Goal: Task Accomplishment & Management: Manage account settings

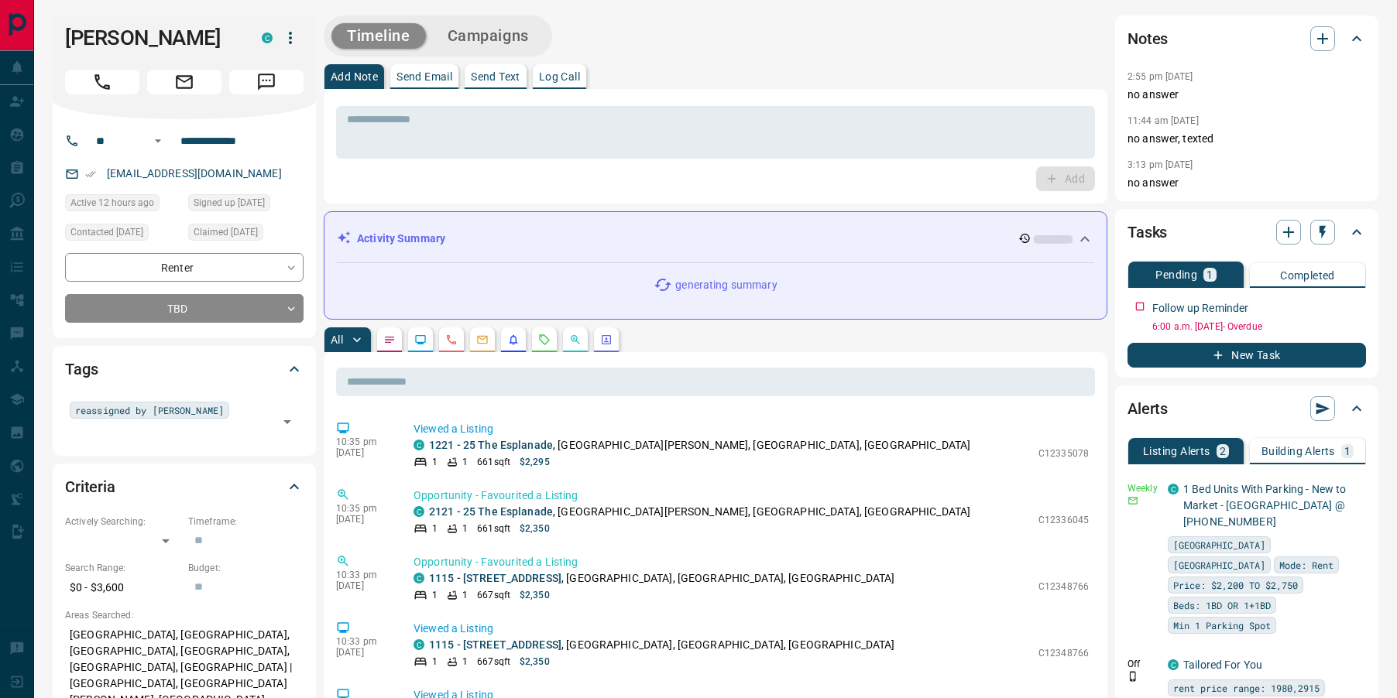
click at [547, 342] on icon "Requests" at bounding box center [545, 339] width 10 height 10
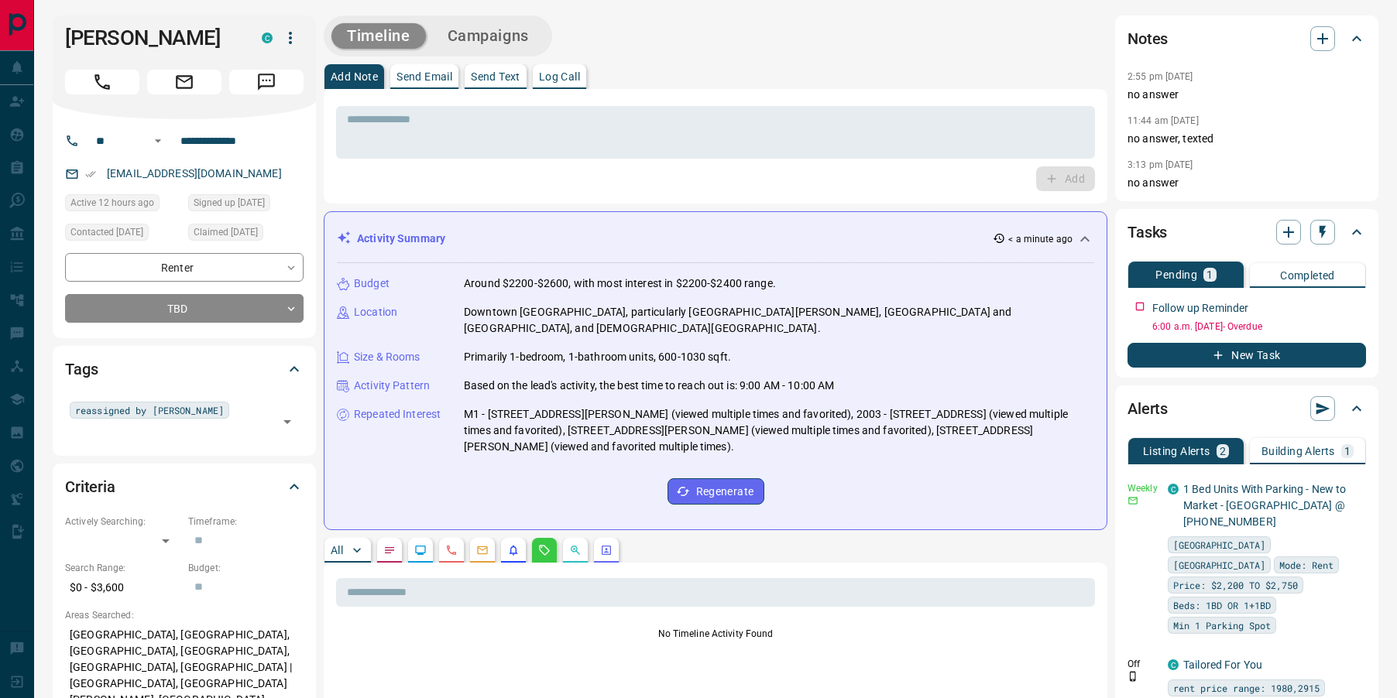
click at [340, 545] on p "All" at bounding box center [337, 550] width 12 height 11
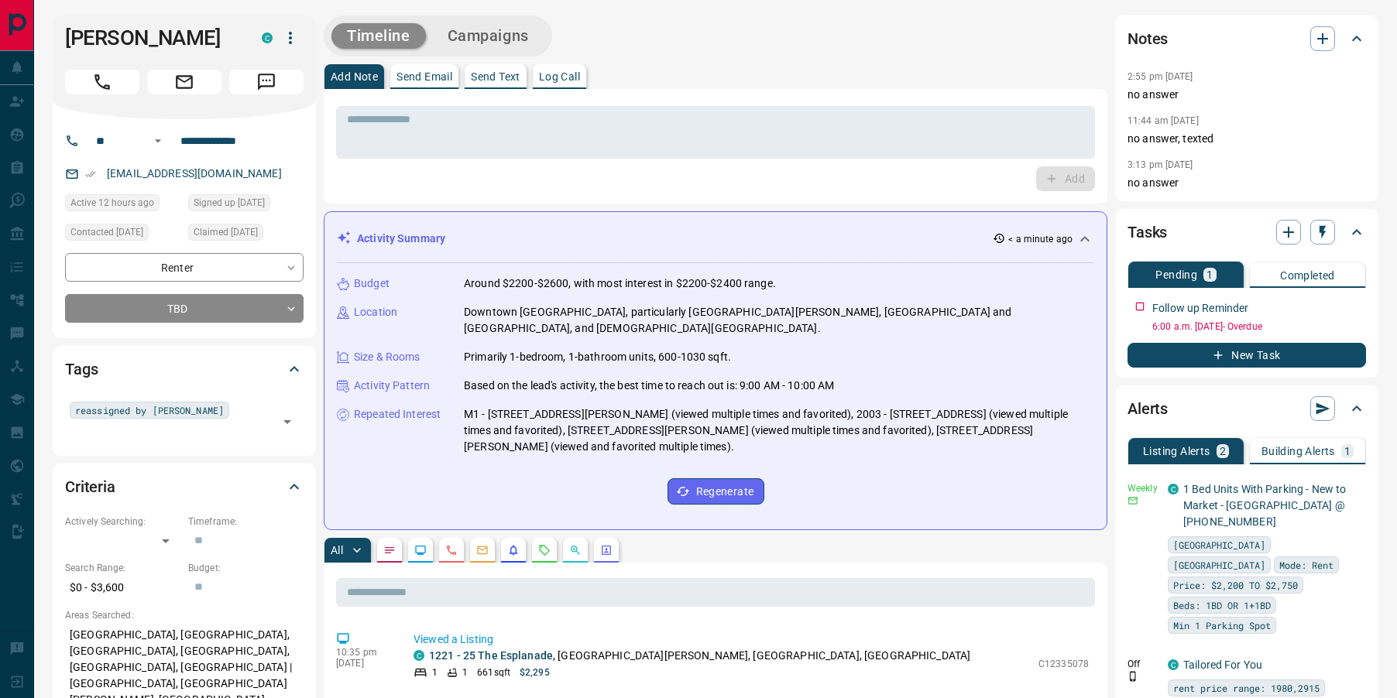
click at [516, 81] on p "Send Text" at bounding box center [496, 76] width 50 height 11
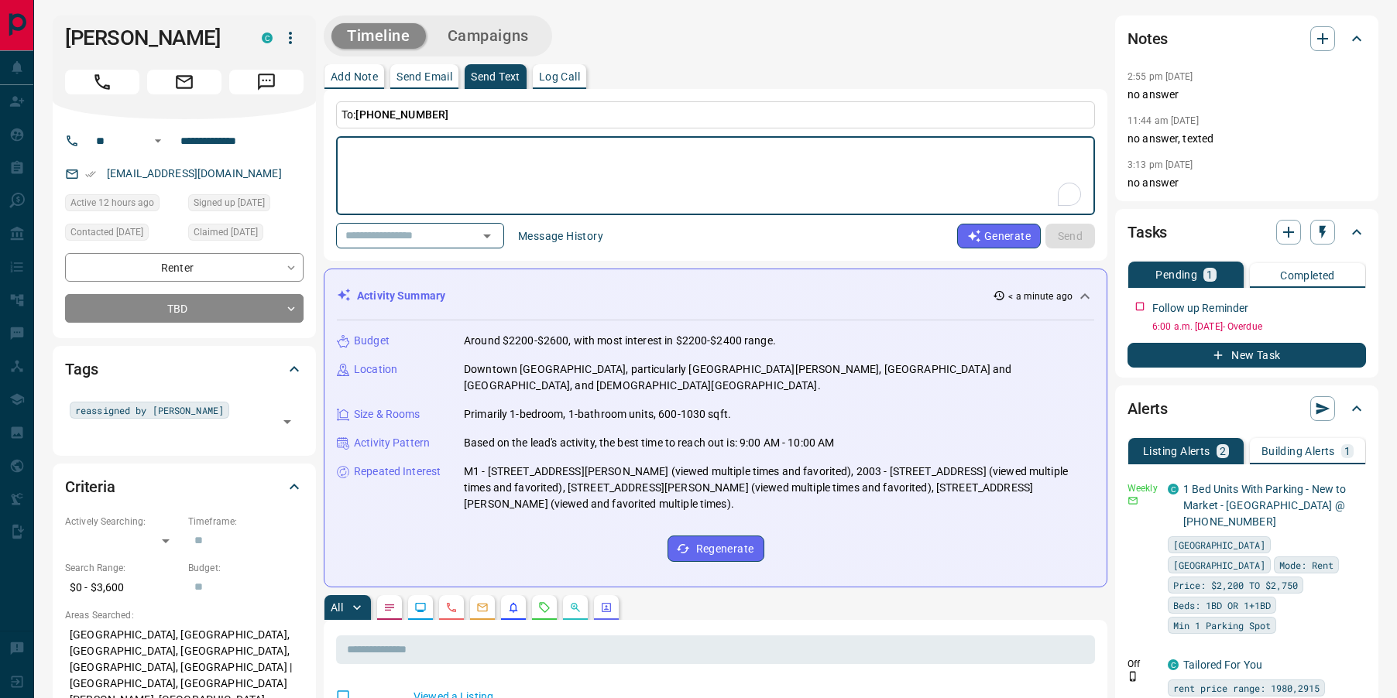
click at [566, 239] on button "Message History" at bounding box center [561, 236] width 104 height 25
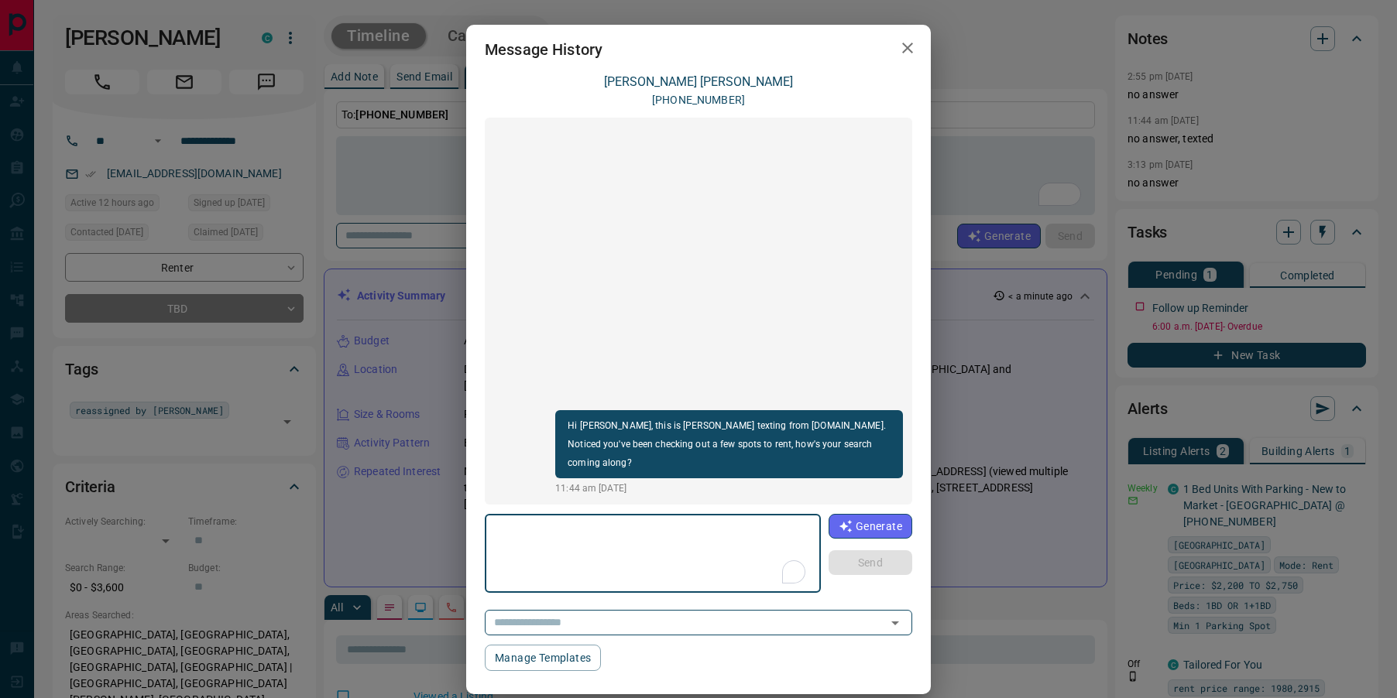
click at [908, 50] on icon "button" at bounding box center [907, 48] width 19 height 19
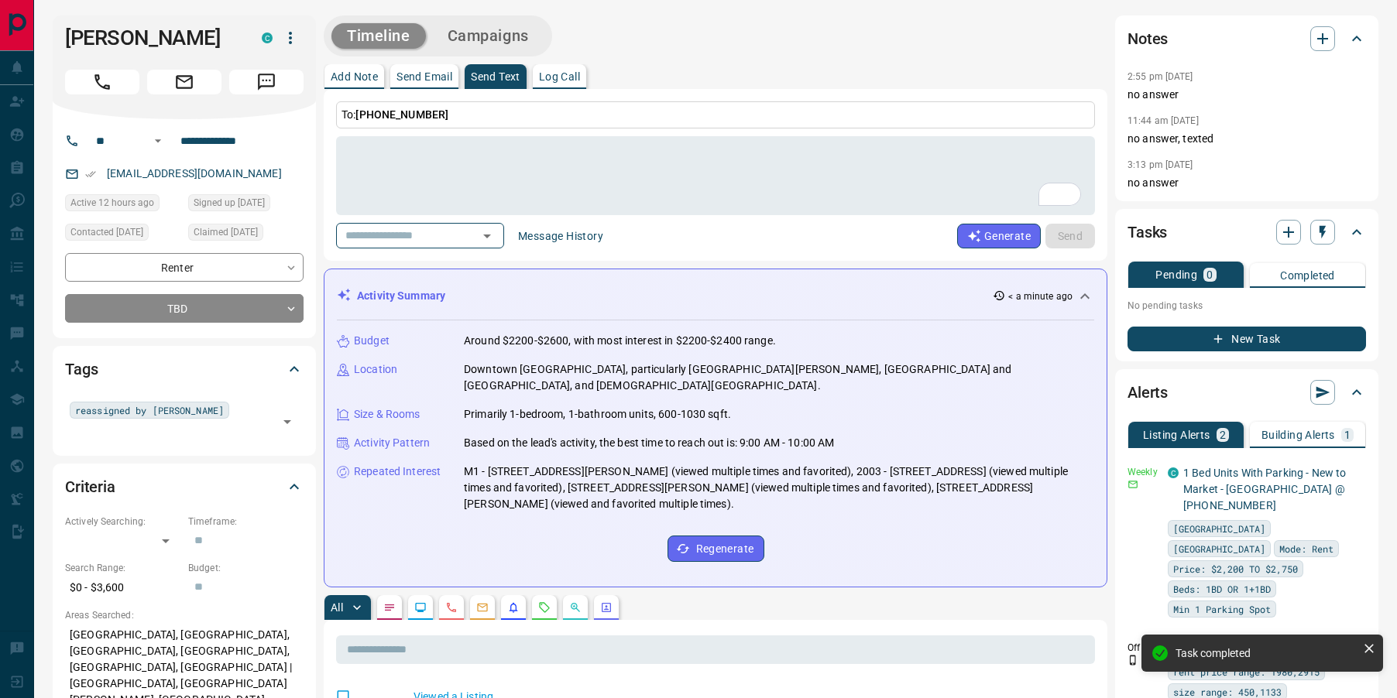
click at [342, 81] on p "Add Note" at bounding box center [354, 76] width 47 height 11
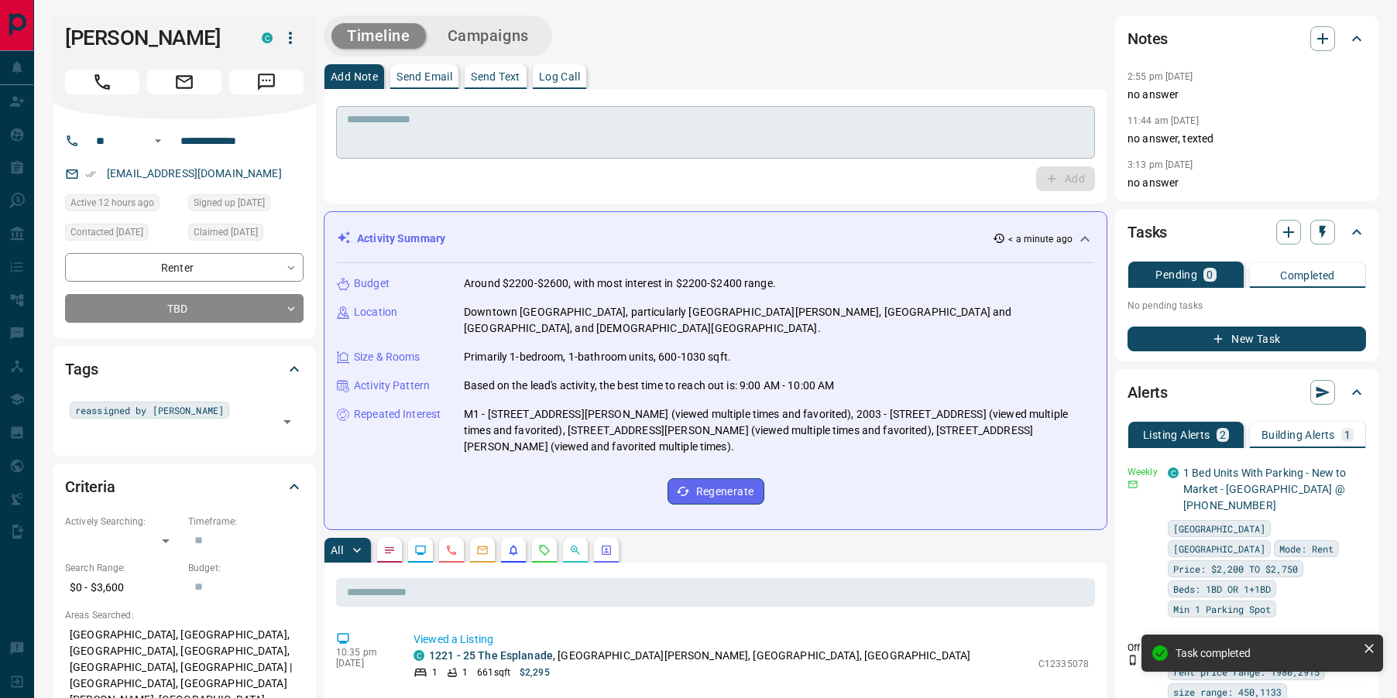
click at [384, 138] on textarea at bounding box center [715, 132] width 737 height 39
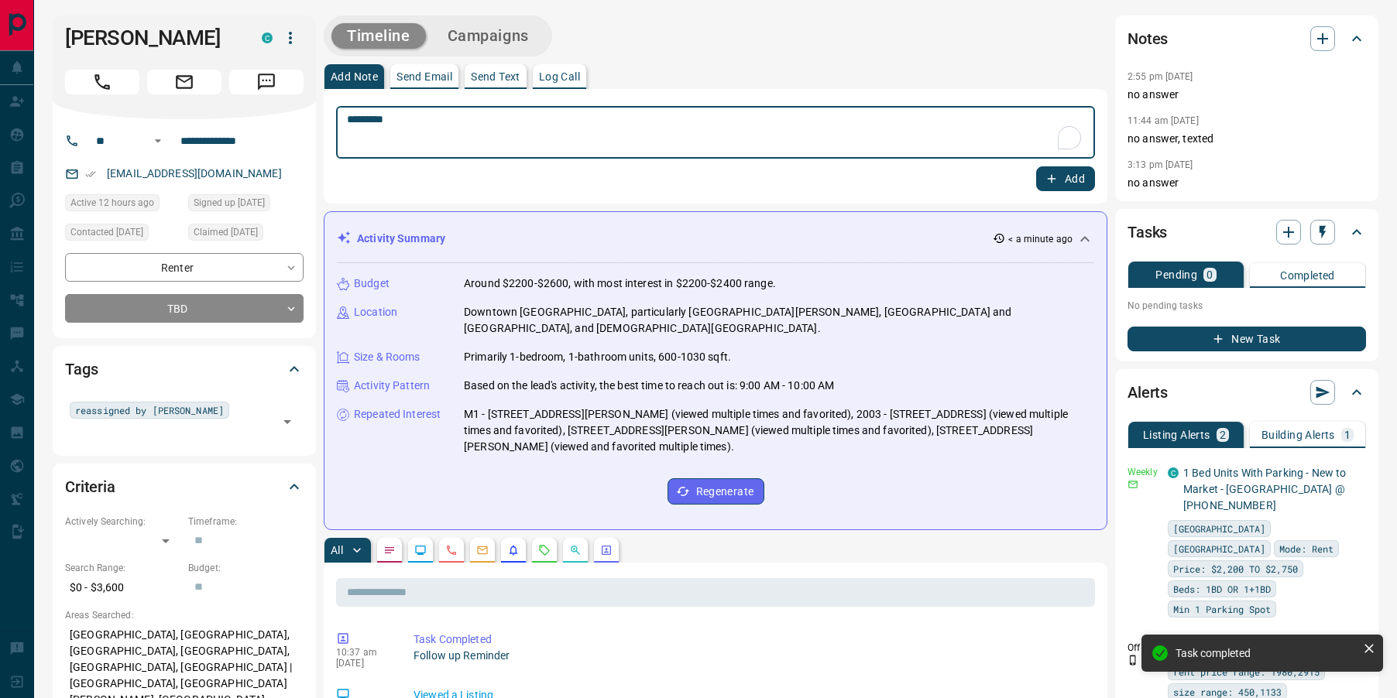
type textarea "*********"
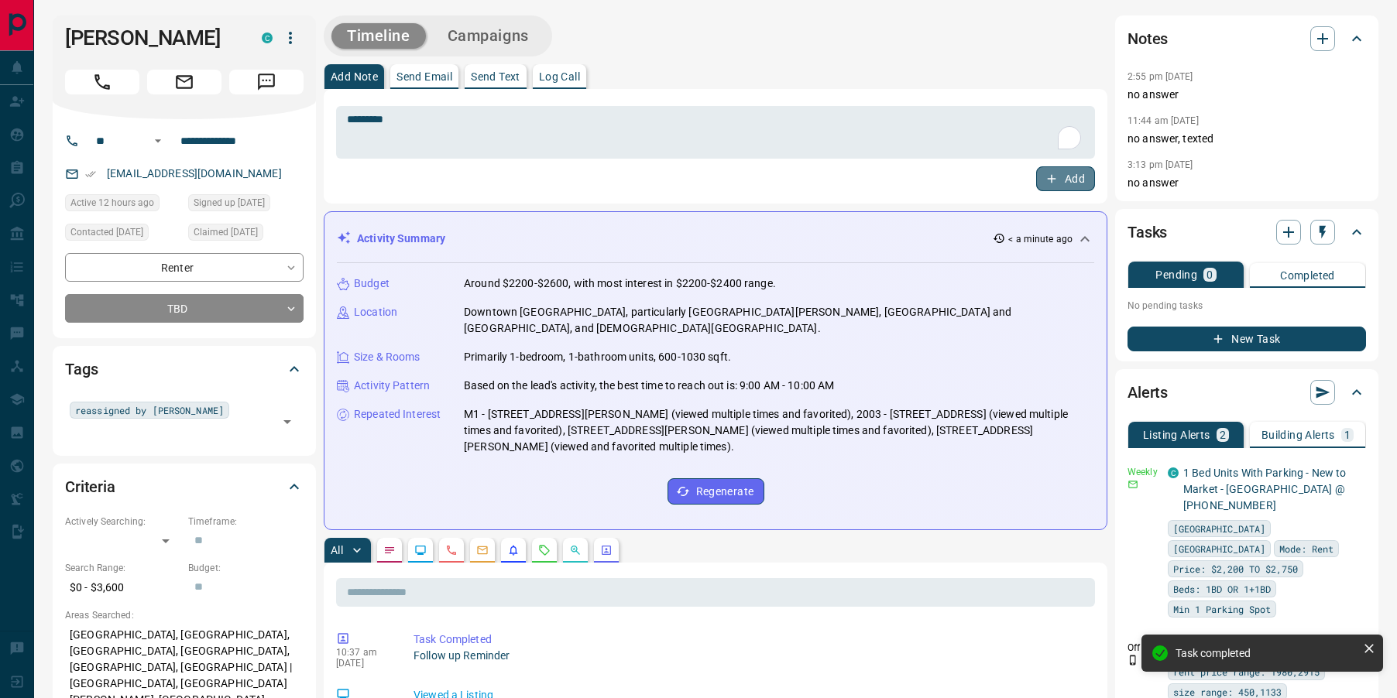
click at [1063, 184] on button "Add" at bounding box center [1065, 178] width 59 height 25
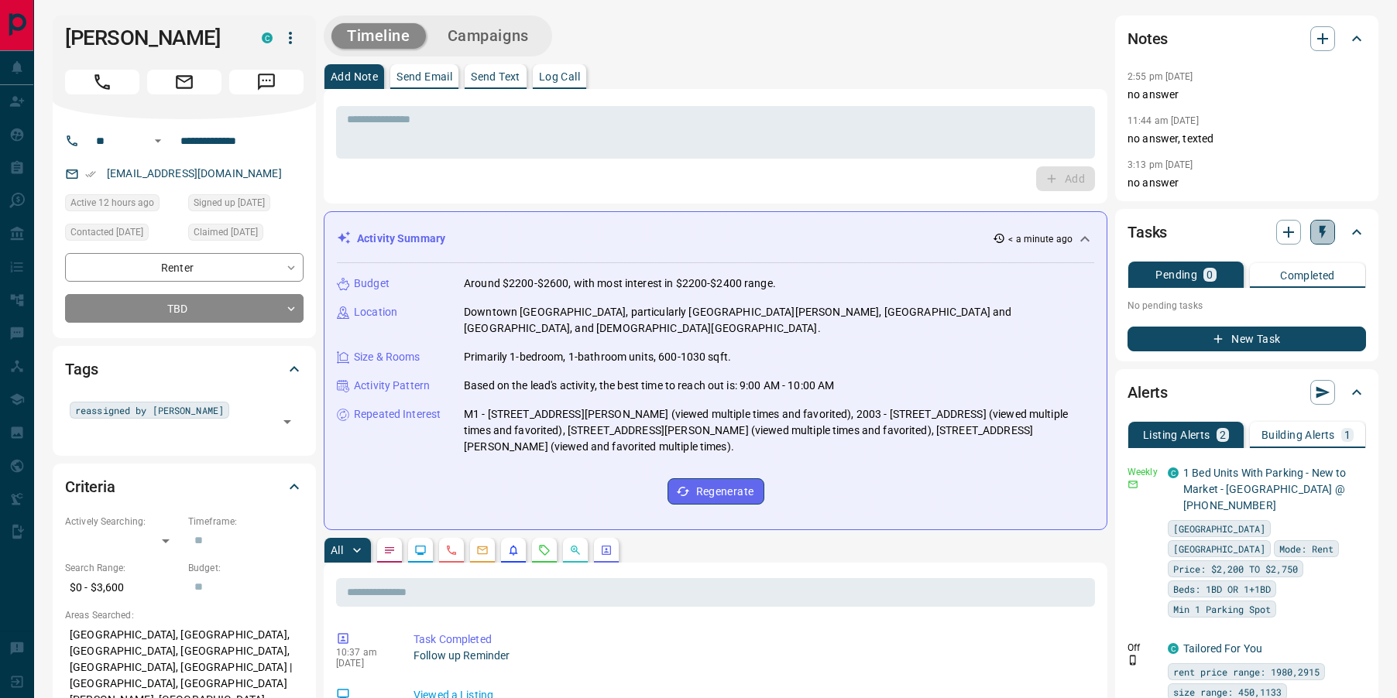
click at [1325, 234] on icon "button" at bounding box center [1322, 232] width 15 height 15
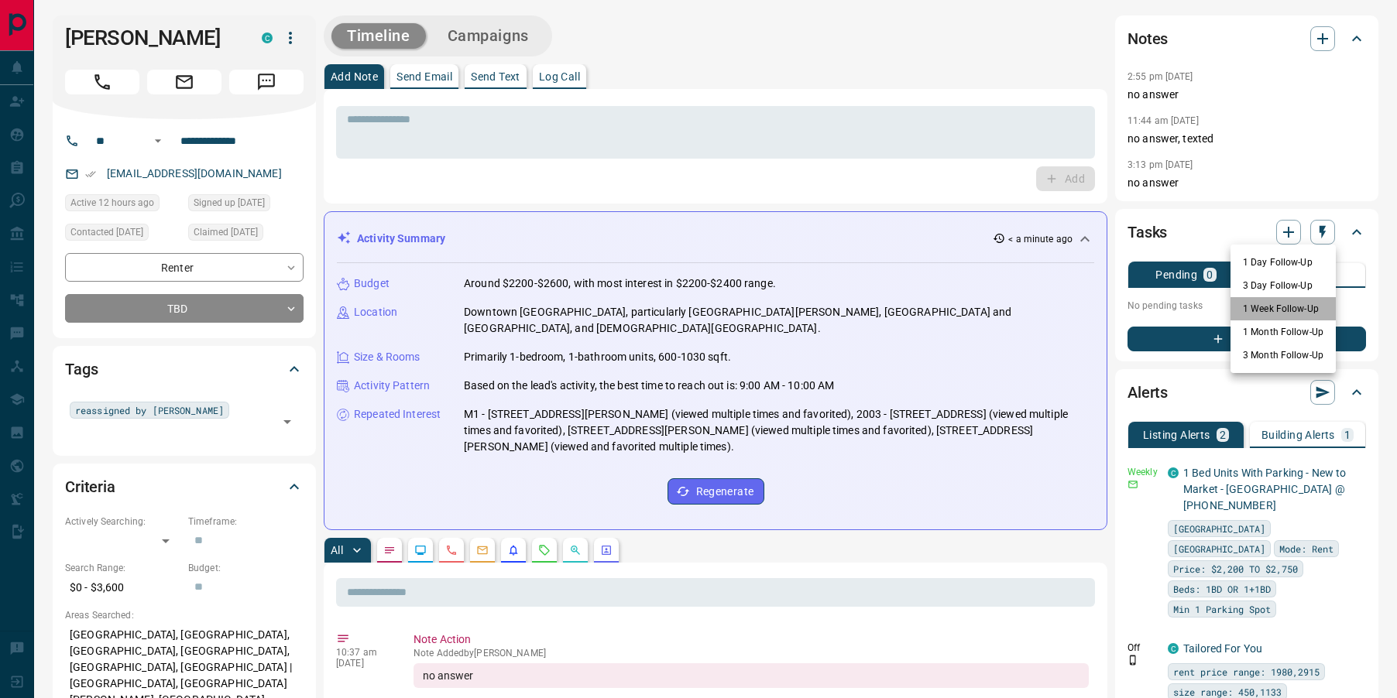
click at [1275, 301] on li "1 Week Follow-Up" at bounding box center [1282, 308] width 105 height 23
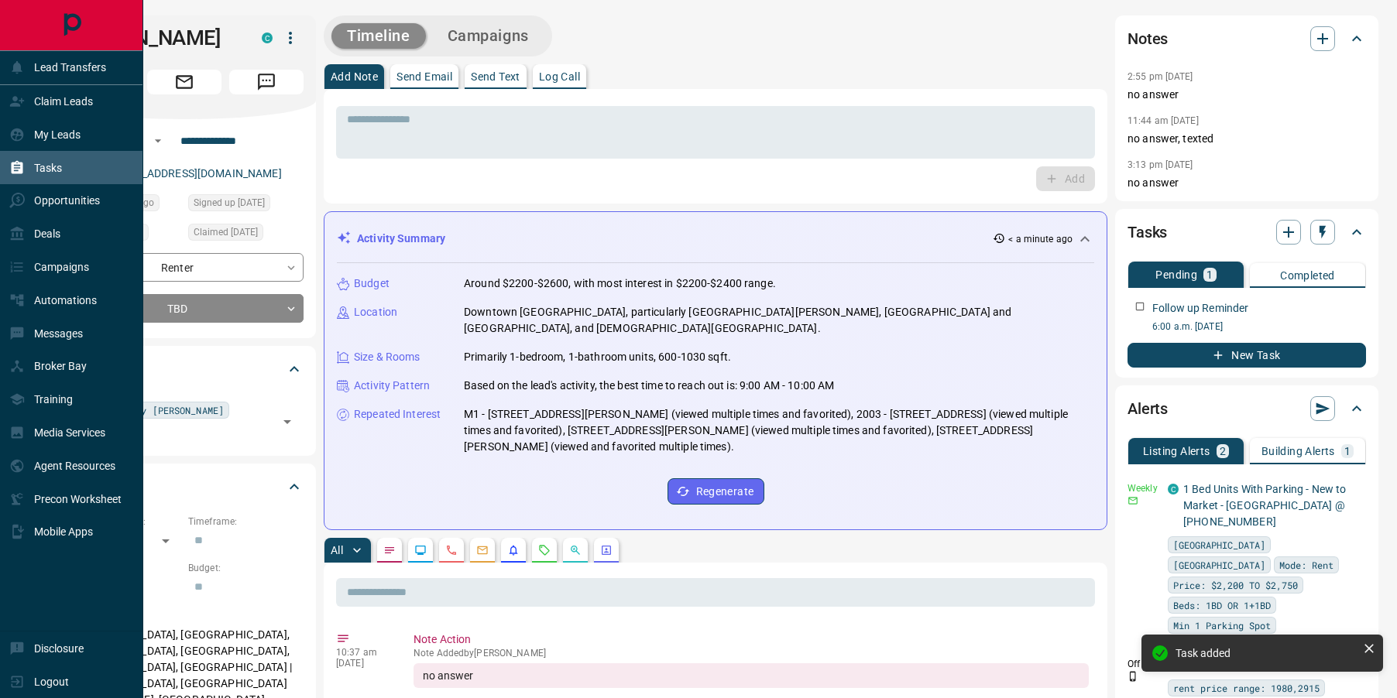
click at [17, 173] on icon at bounding box center [18, 167] width 12 height 13
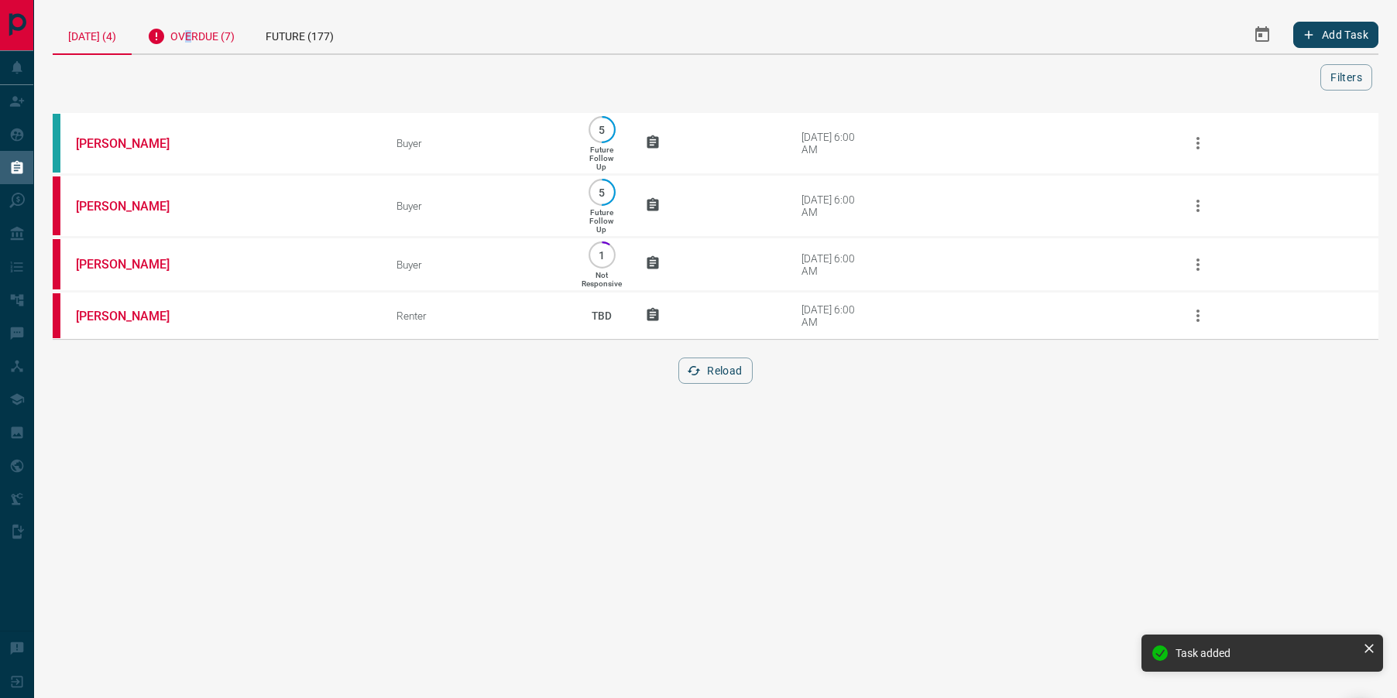
click at [194, 35] on div "Overdue (7)" at bounding box center [191, 34] width 118 height 38
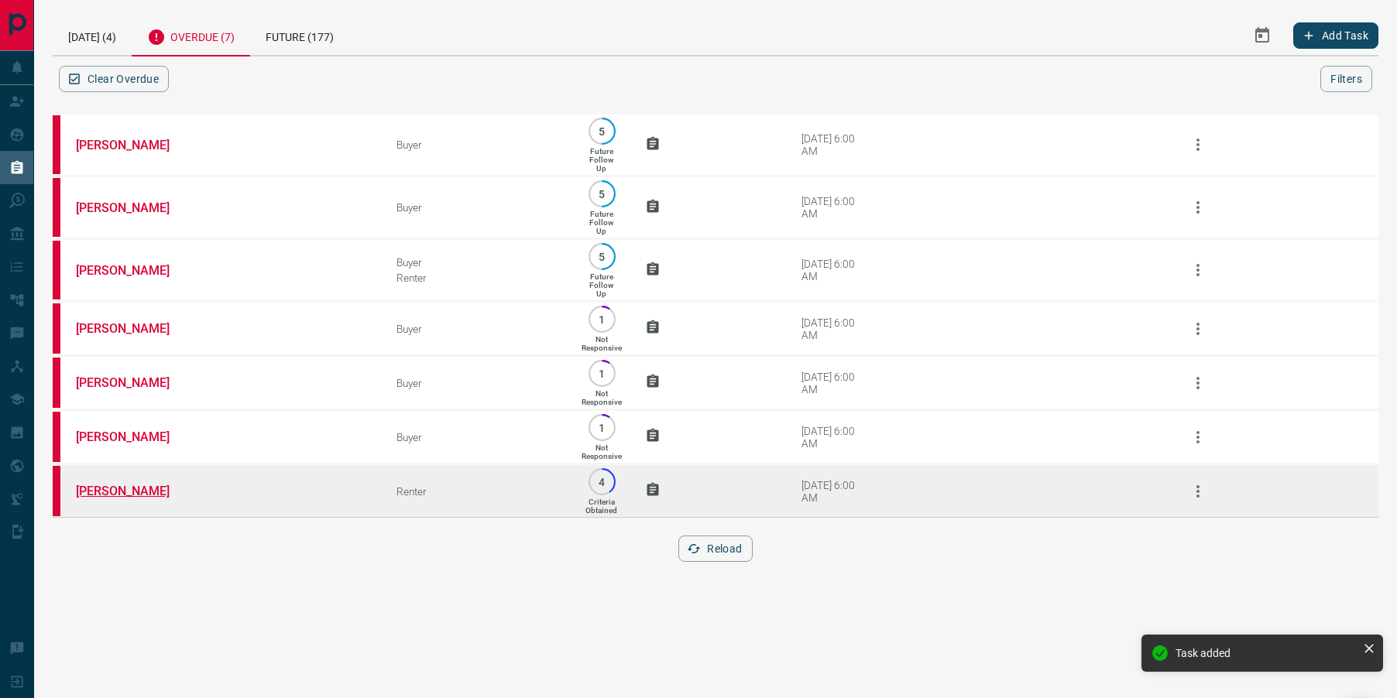
click at [100, 499] on link "[PERSON_NAME]" at bounding box center [134, 491] width 116 height 15
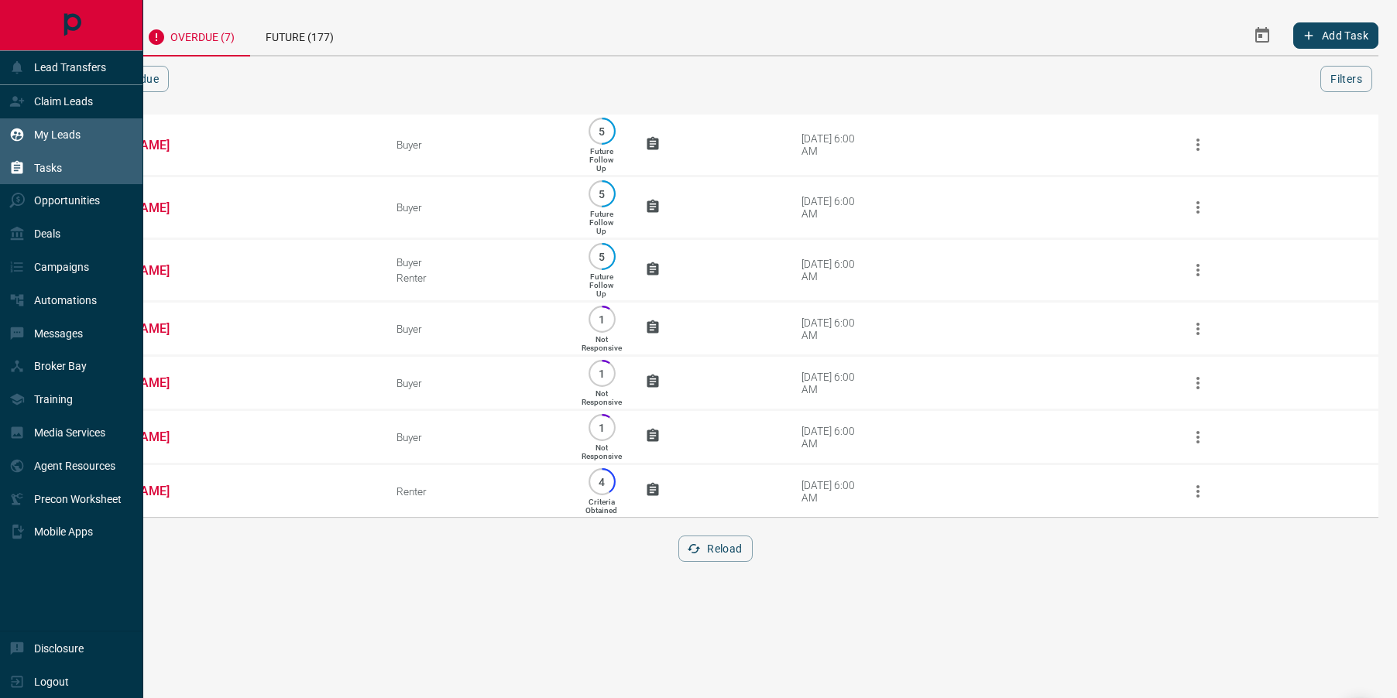
click at [61, 127] on div "My Leads" at bounding box center [44, 135] width 71 height 26
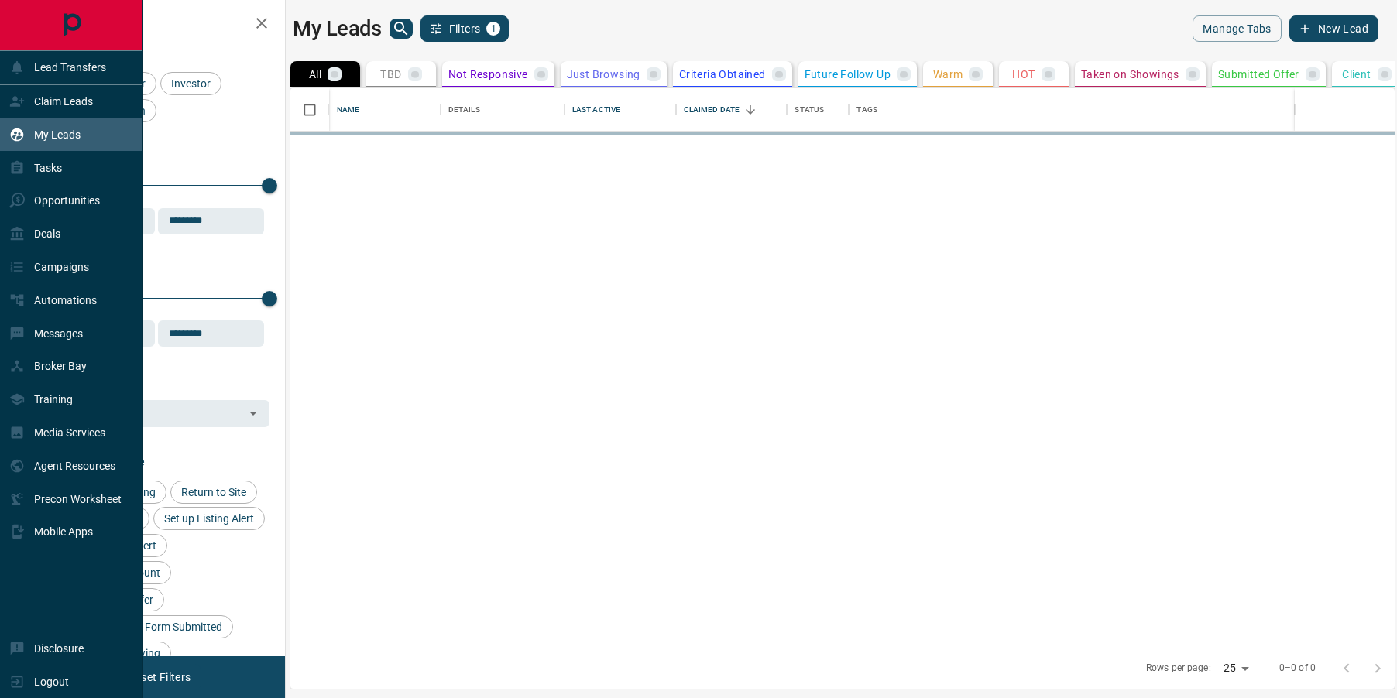
click at [395, 33] on icon "search button" at bounding box center [401, 28] width 19 height 19
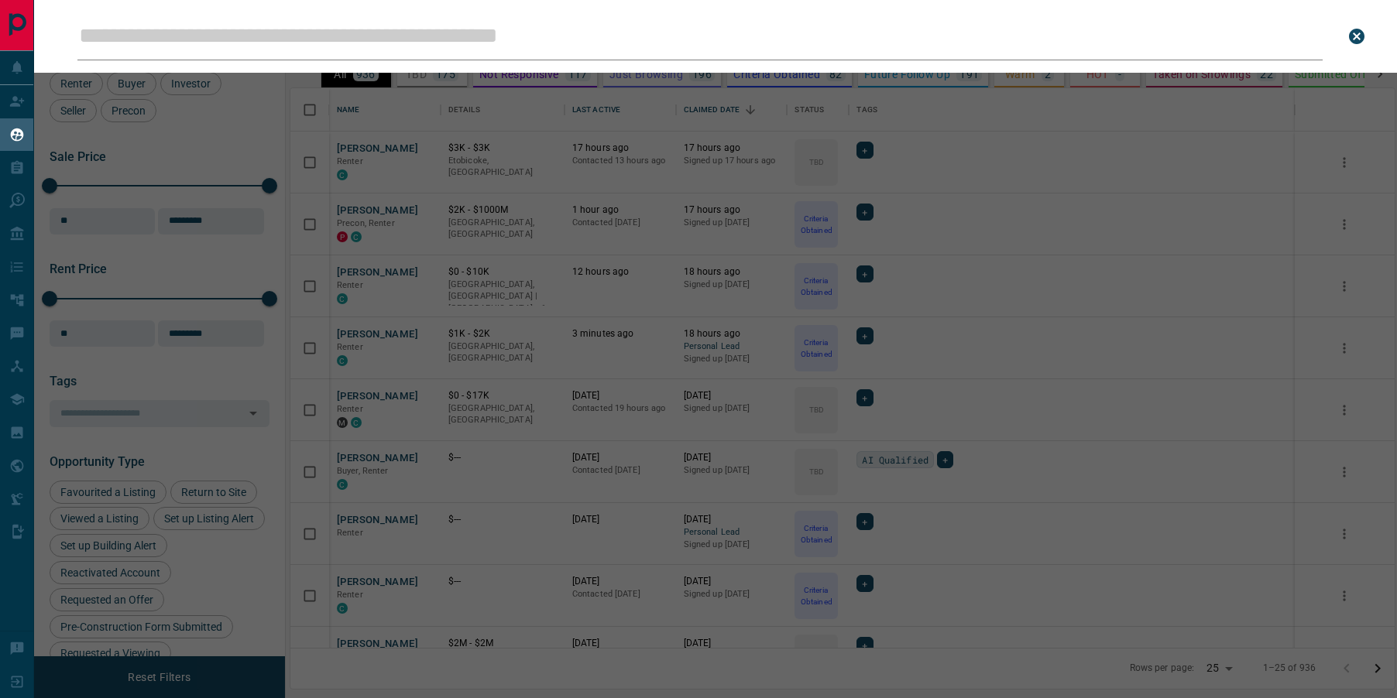
scroll to position [560, 1104]
click at [374, 34] on input "Leads Search Bar" at bounding box center [699, 36] width 1245 height 48
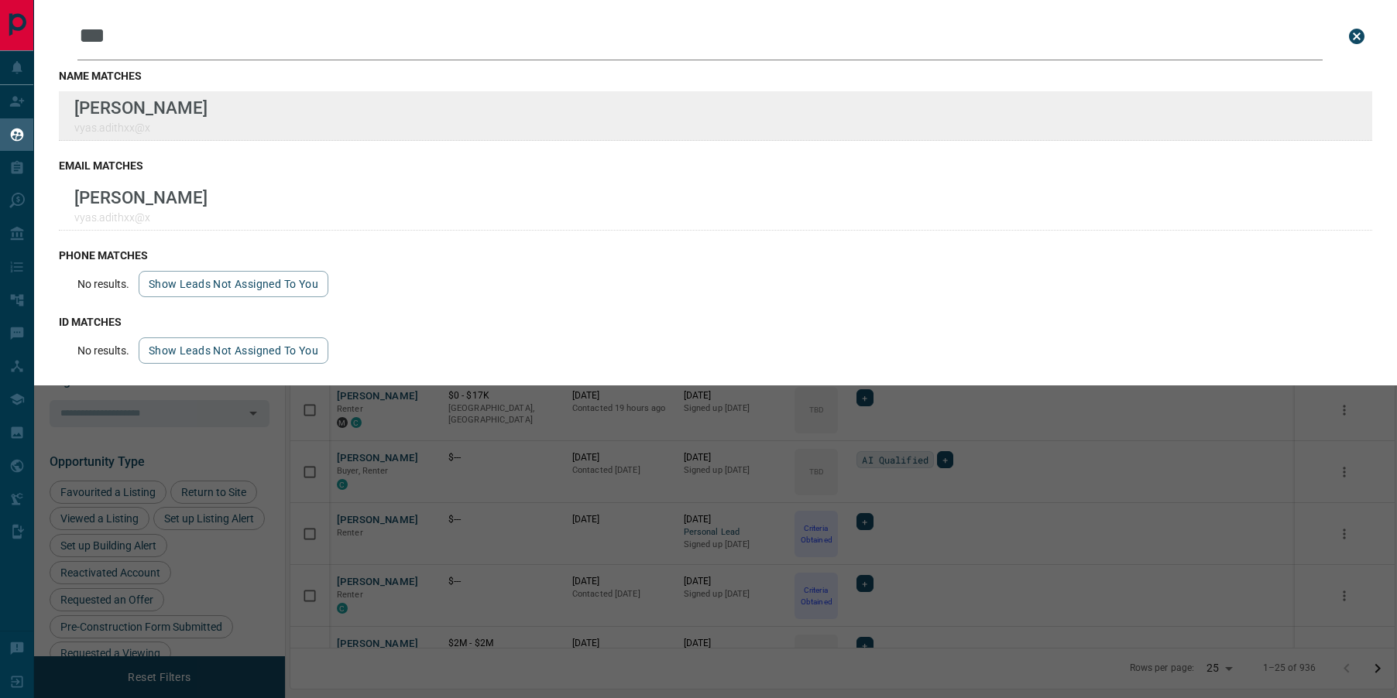
type input "***"
click at [0, 0] on div "Lead Transfers Claim Leads My Leads Tasks Opportunities Deals Campaigns Automat…" at bounding box center [698, 339] width 1397 height 679
